Goal: Task Accomplishment & Management: Use online tool/utility

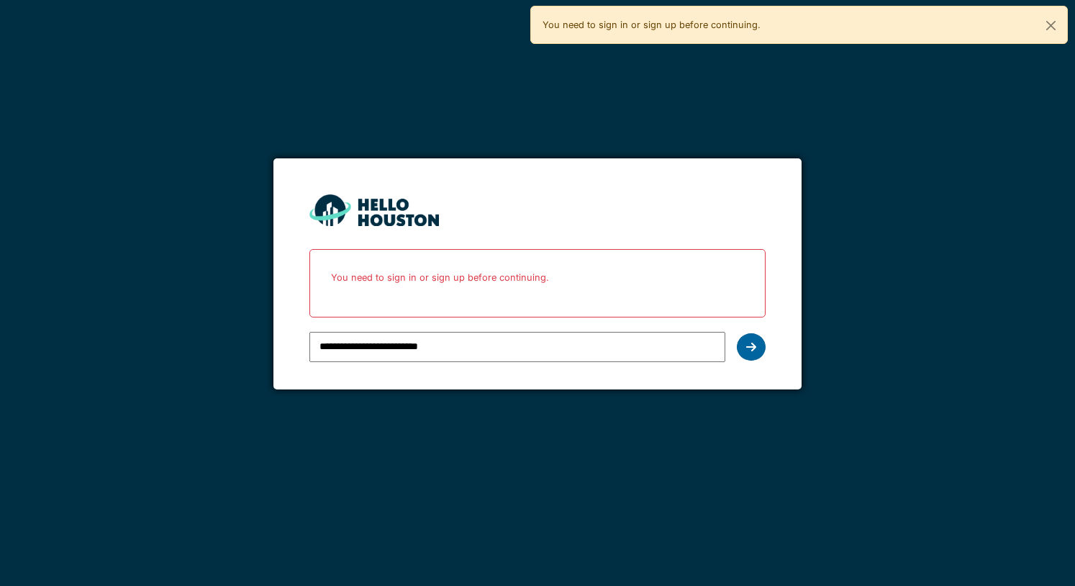
click at [751, 348] on icon at bounding box center [751, 347] width 10 height 12
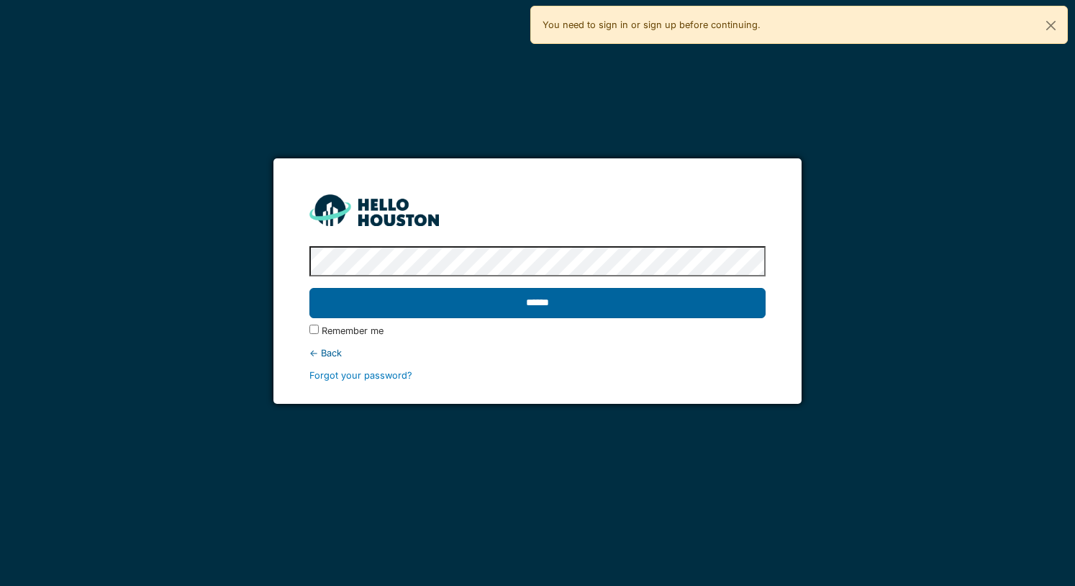
click at [589, 303] on input "******" at bounding box center [537, 303] width 456 height 30
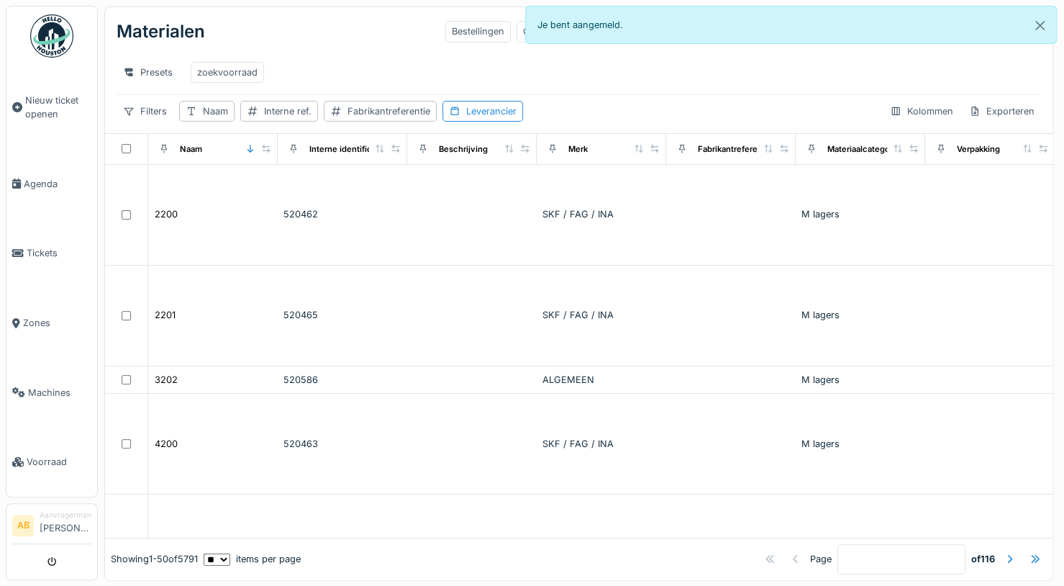
click at [50, 513] on li "Aanvragermanager Abdelhakim Bardai" at bounding box center [66, 525] width 52 height 31
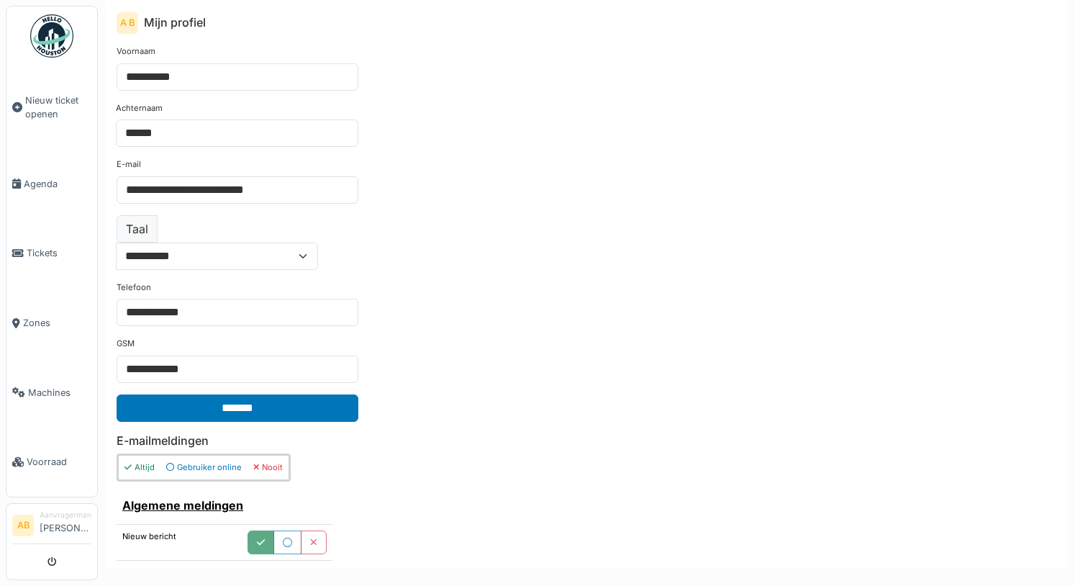
click at [52, 520] on li "Aanvragermanager Abdelhakim Bardai" at bounding box center [66, 525] width 52 height 31
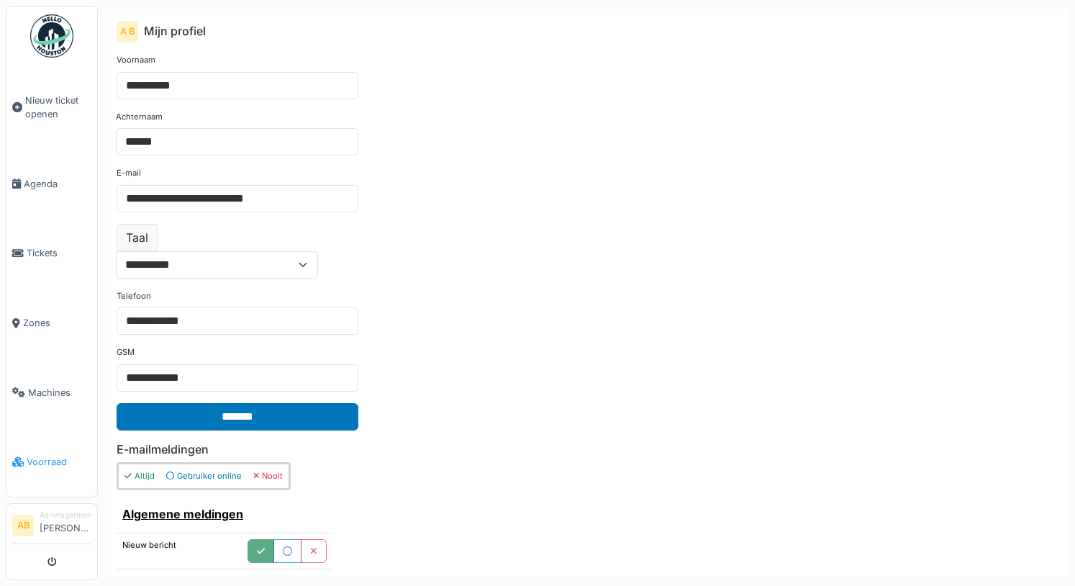
click at [37, 455] on span "Voorraad" at bounding box center [59, 462] width 65 height 14
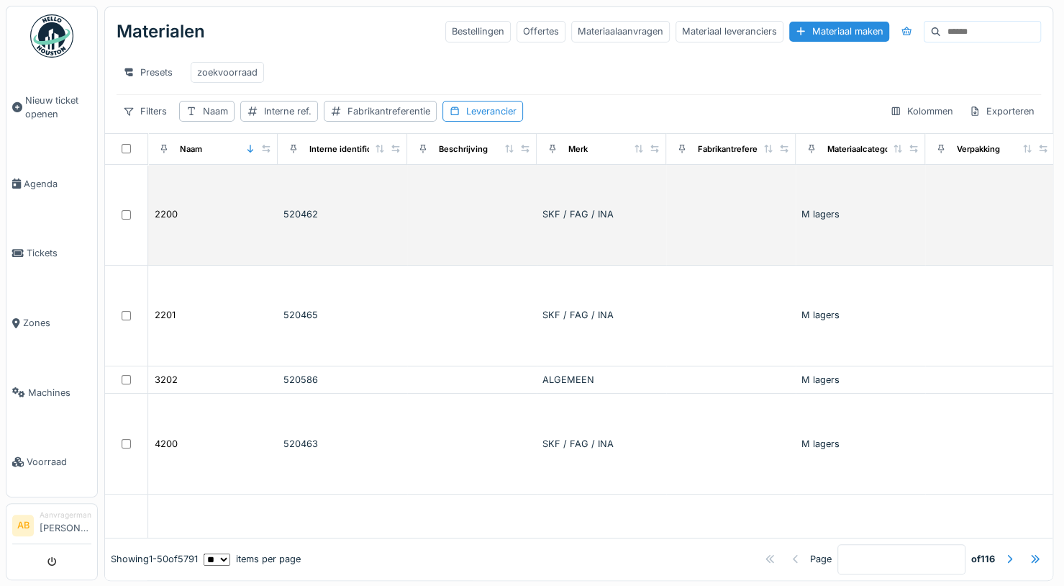
click at [196, 214] on td "2200" at bounding box center [213, 215] width 130 height 101
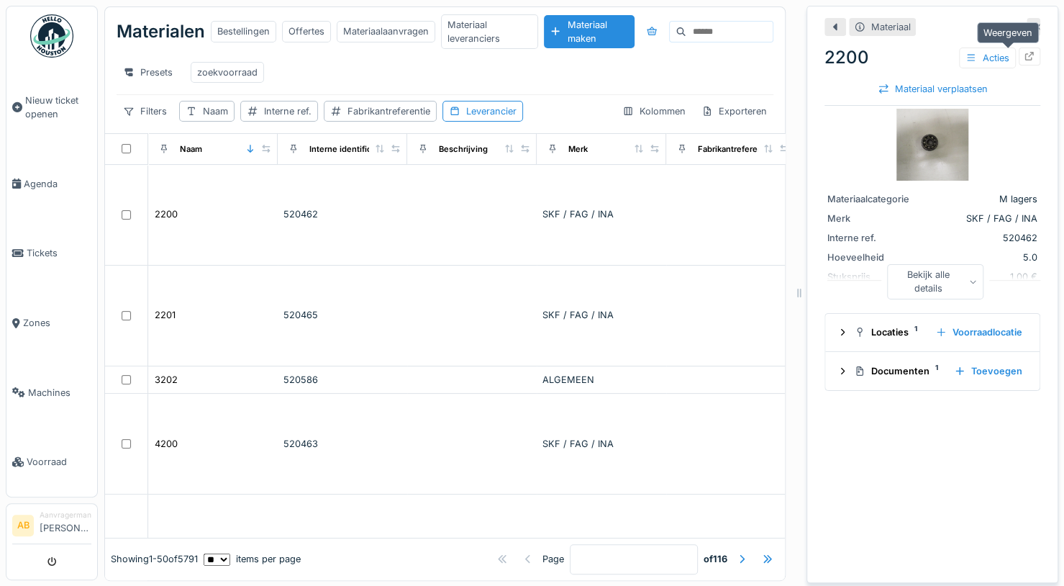
click at [1026, 59] on icon at bounding box center [1030, 56] width 9 height 9
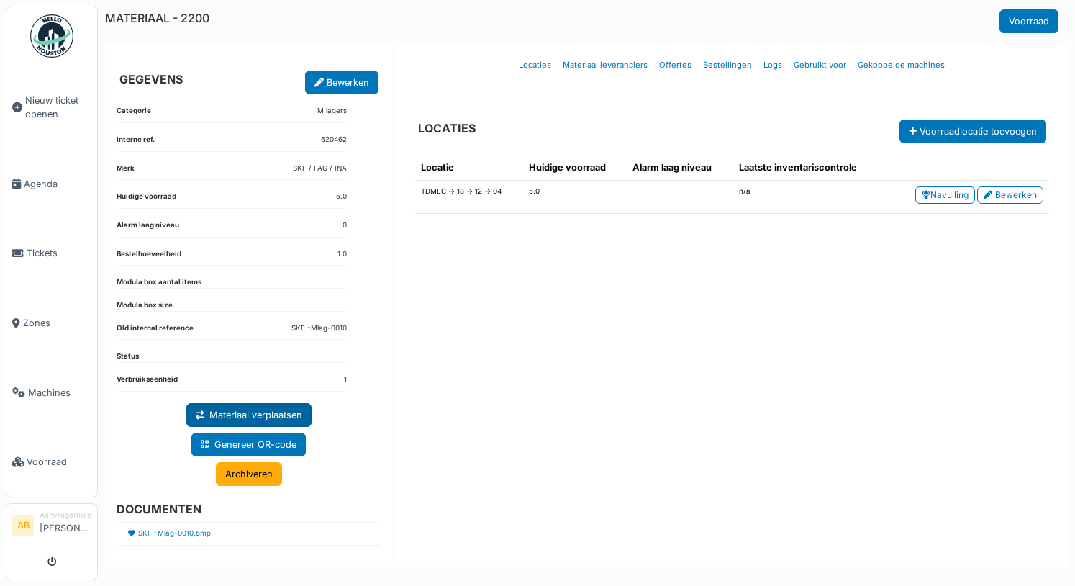
click at [292, 411] on link "Materiaal verplaatsen" at bounding box center [248, 415] width 125 height 24
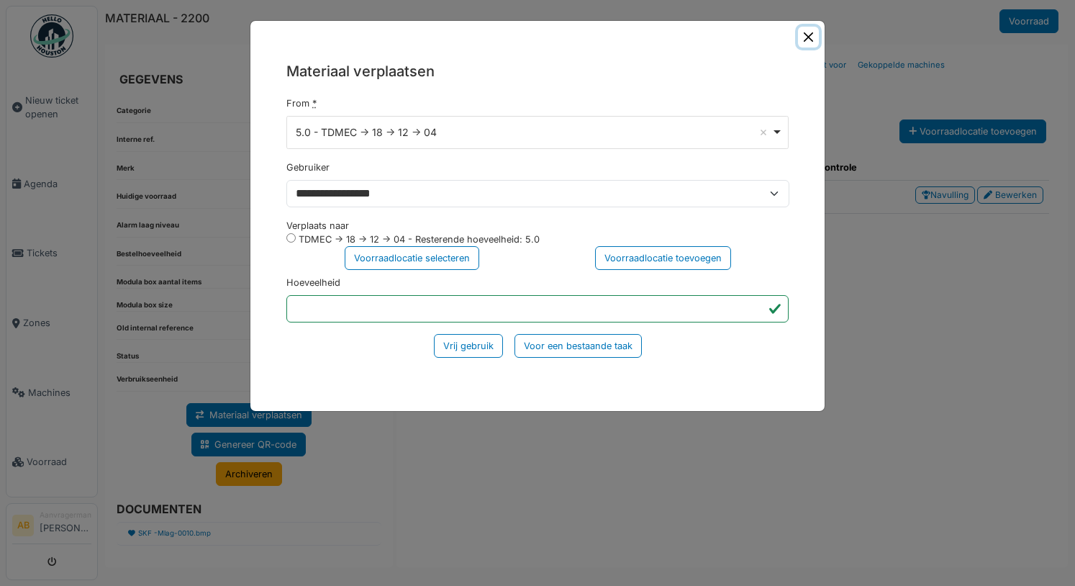
click at [810, 38] on button "Close" at bounding box center [808, 37] width 21 height 21
